Goal: Information Seeking & Learning: Understand process/instructions

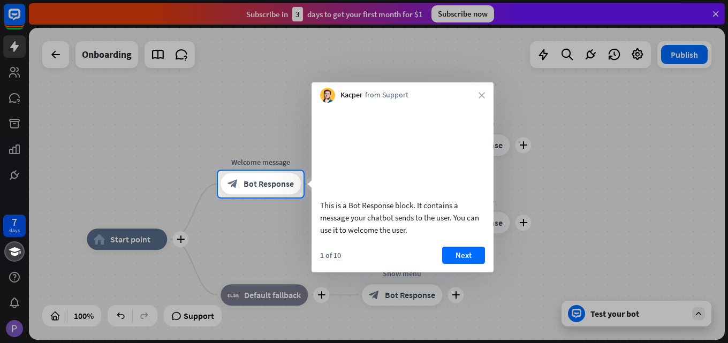
click at [483, 101] on div "Kacper from Support close" at bounding box center [403, 92] width 182 height 20
click at [455, 264] on button "Next" at bounding box center [463, 255] width 43 height 17
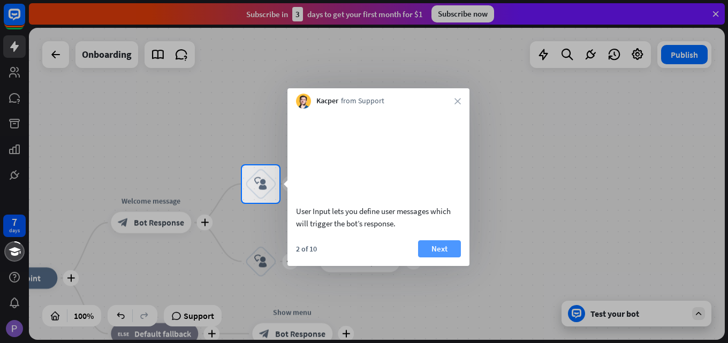
click at [432, 258] on button "Next" at bounding box center [439, 248] width 43 height 17
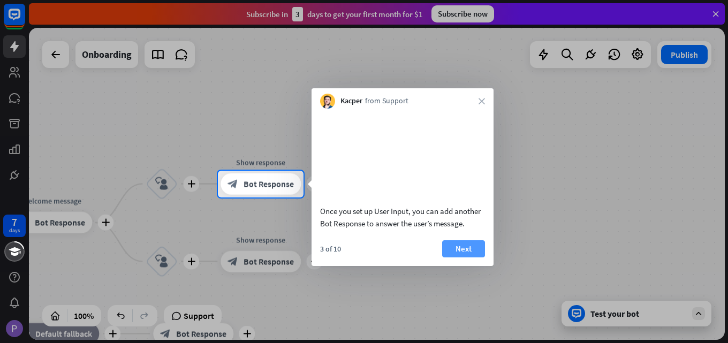
click at [449, 258] on button "Next" at bounding box center [463, 248] width 43 height 17
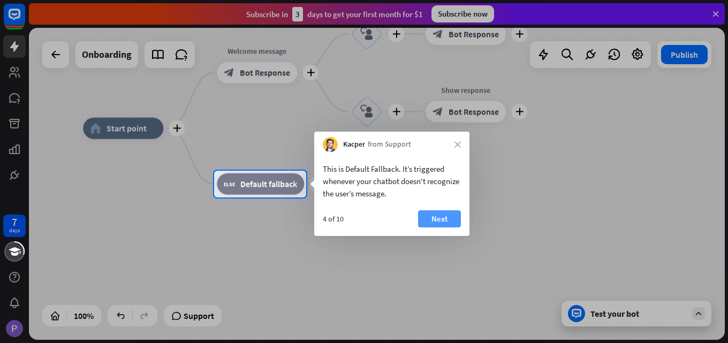
click at [434, 219] on button "Next" at bounding box center [439, 219] width 43 height 17
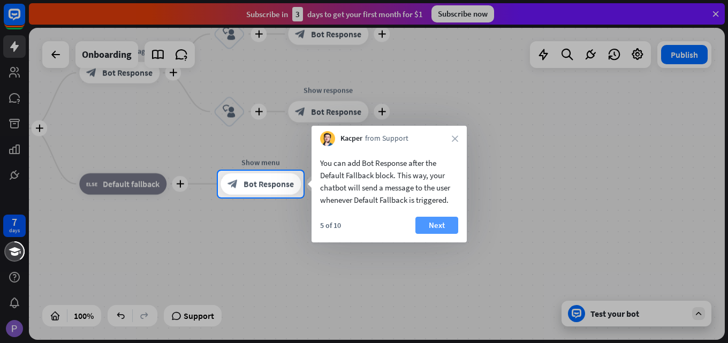
click at [432, 220] on button "Next" at bounding box center [437, 225] width 43 height 17
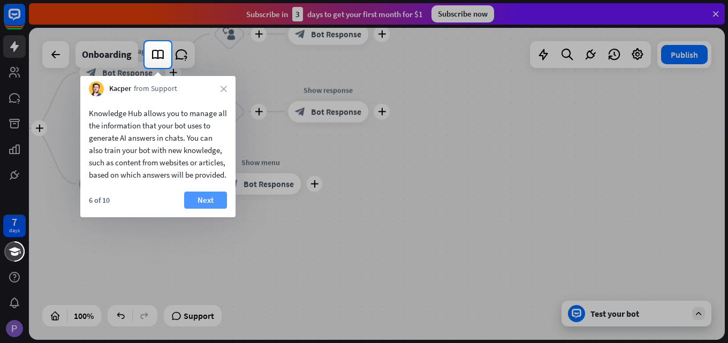
click at [209, 197] on button "Next" at bounding box center [205, 200] width 43 height 17
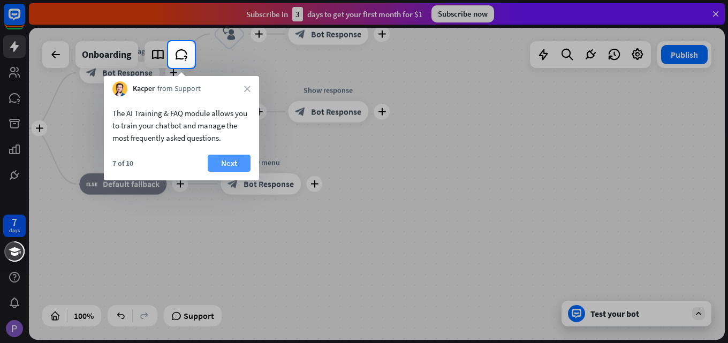
click at [222, 162] on button "Next" at bounding box center [229, 163] width 43 height 17
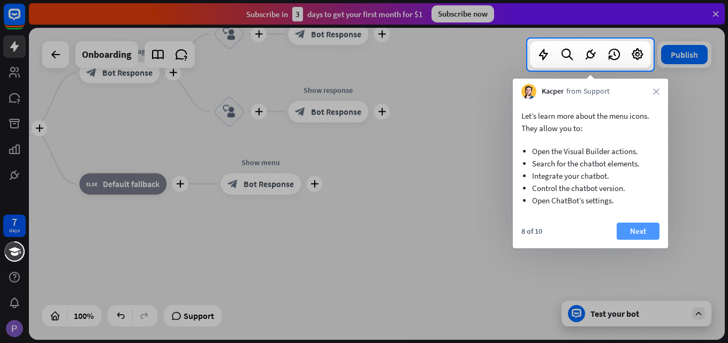
click at [625, 228] on button "Next" at bounding box center [638, 231] width 43 height 17
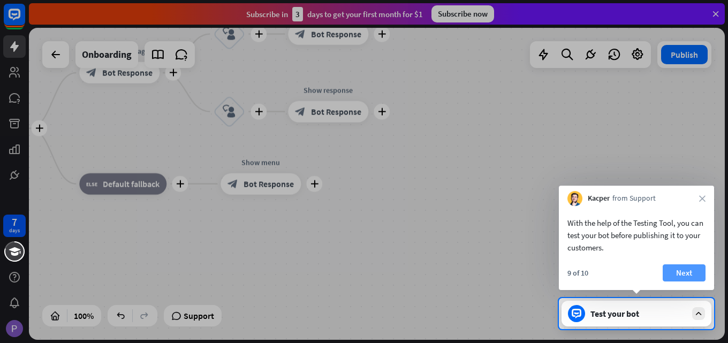
click at [680, 272] on button "Next" at bounding box center [684, 273] width 43 height 17
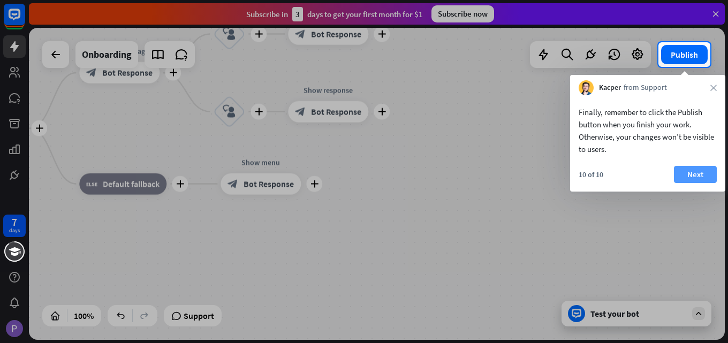
click at [695, 179] on button "Next" at bounding box center [695, 174] width 43 height 17
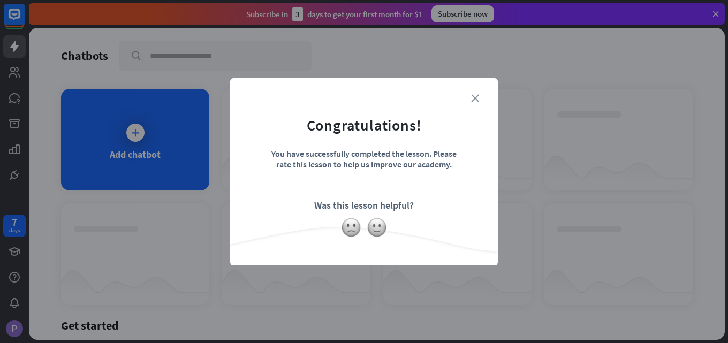
click at [476, 96] on icon "close" at bounding box center [475, 98] width 8 height 8
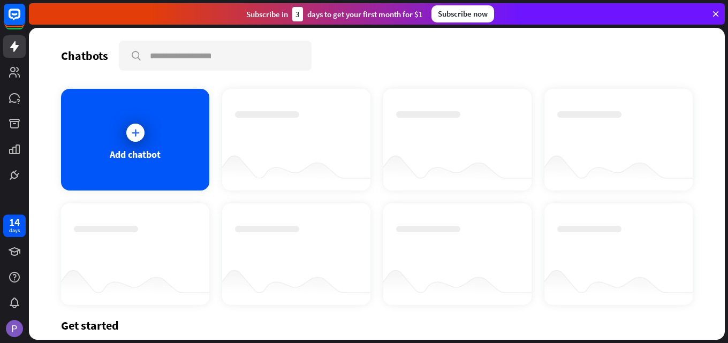
click at [246, 117] on div at bounding box center [267, 114] width 64 height 6
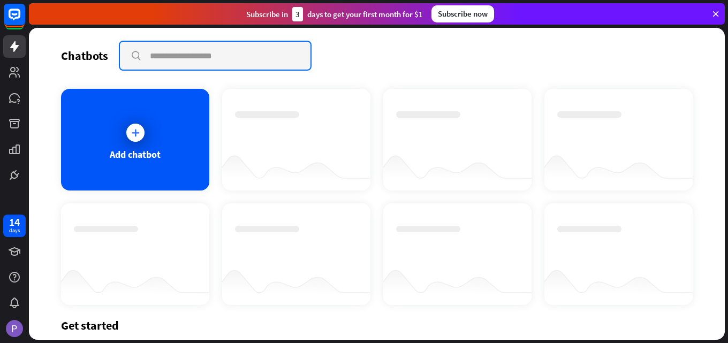
click at [232, 58] on input "text" at bounding box center [215, 56] width 191 height 28
